Goal: Task Accomplishment & Management: Manage account settings

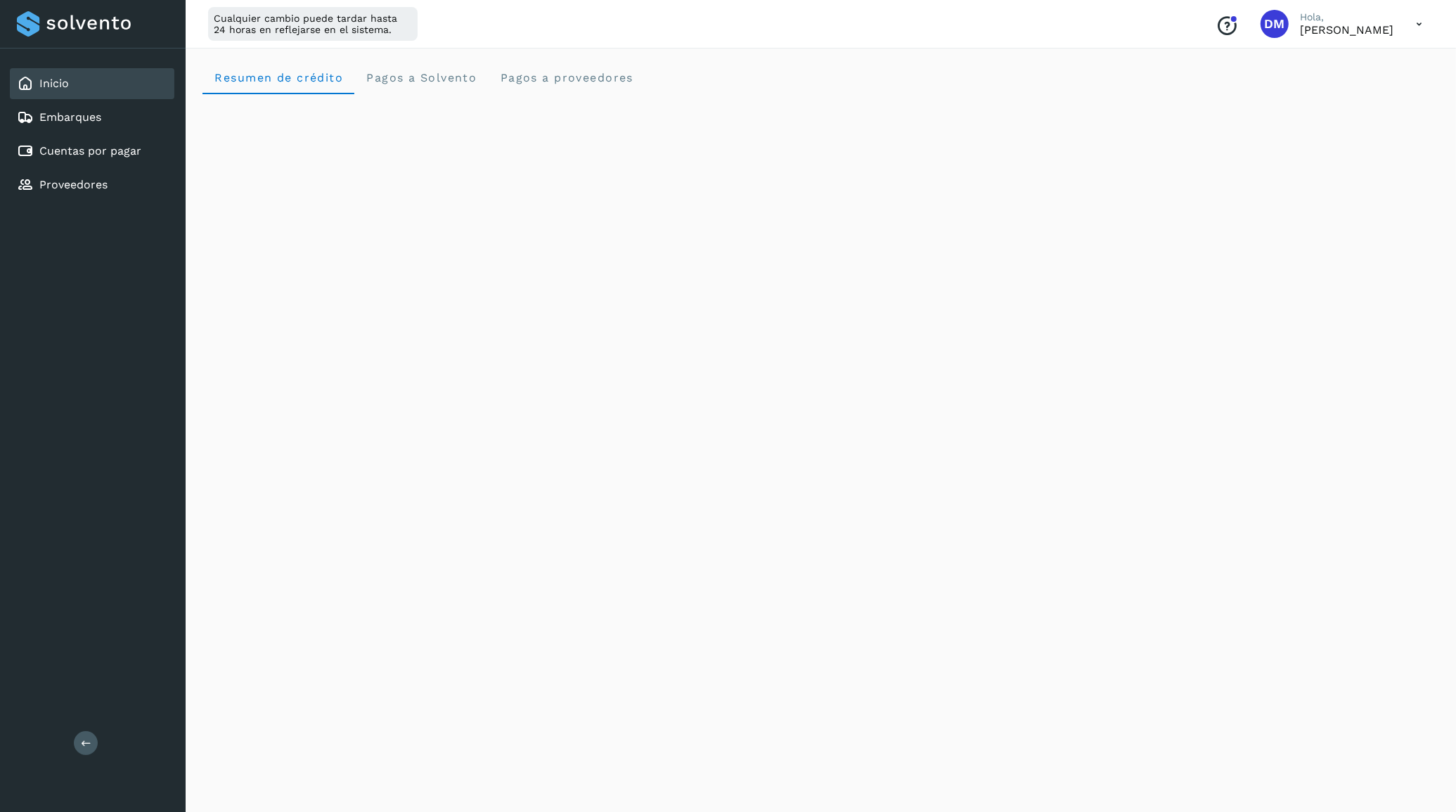
click at [78, 132] on div "Inicio Embarques Cuentas por pagar Proveedores" at bounding box center [93, 134] width 186 height 172
click at [74, 94] on div "Inicio" at bounding box center [92, 83] width 165 height 31
click at [61, 138] on div "Cuentas por pagar" at bounding box center [92, 151] width 165 height 31
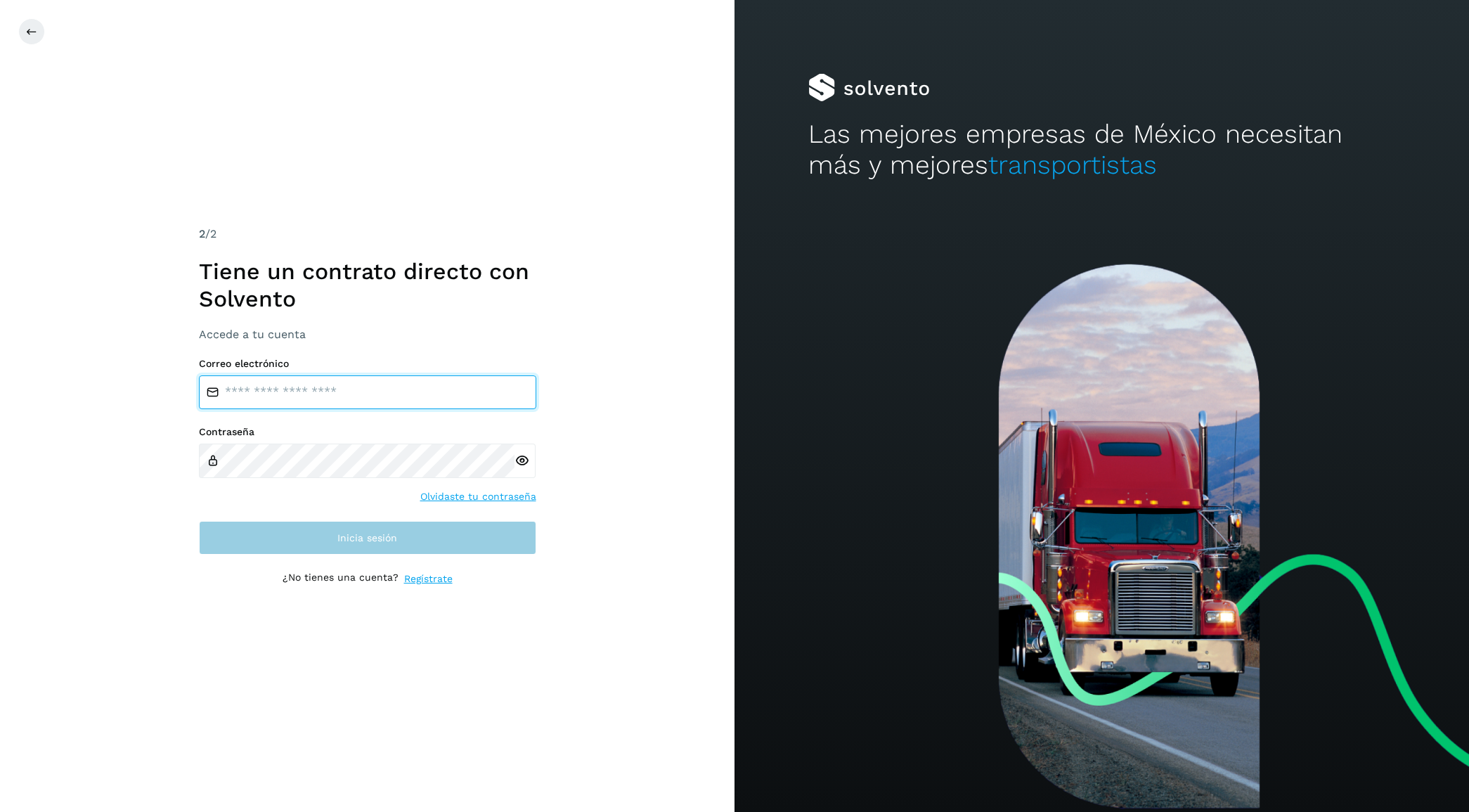
type input "**********"
click at [320, 537] on button "Inicia sesión" at bounding box center [367, 537] width 338 height 34
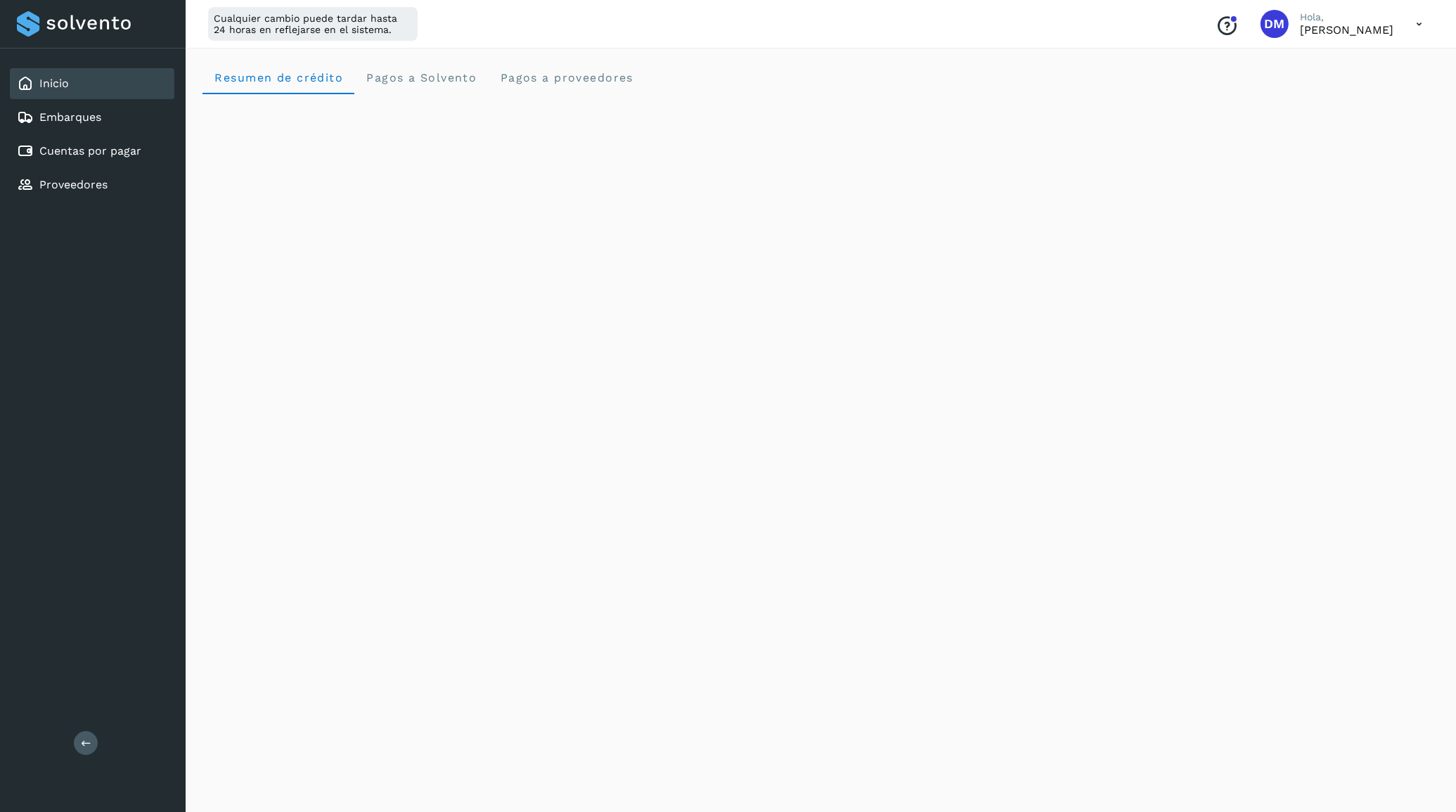
click at [89, 132] on div "Inicio Embarques Cuentas por pagar Proveedores" at bounding box center [93, 134] width 186 height 172
click at [88, 144] on link "Cuentas por pagar" at bounding box center [90, 151] width 102 height 13
